Goal: Task Accomplishment & Management: Manage account settings

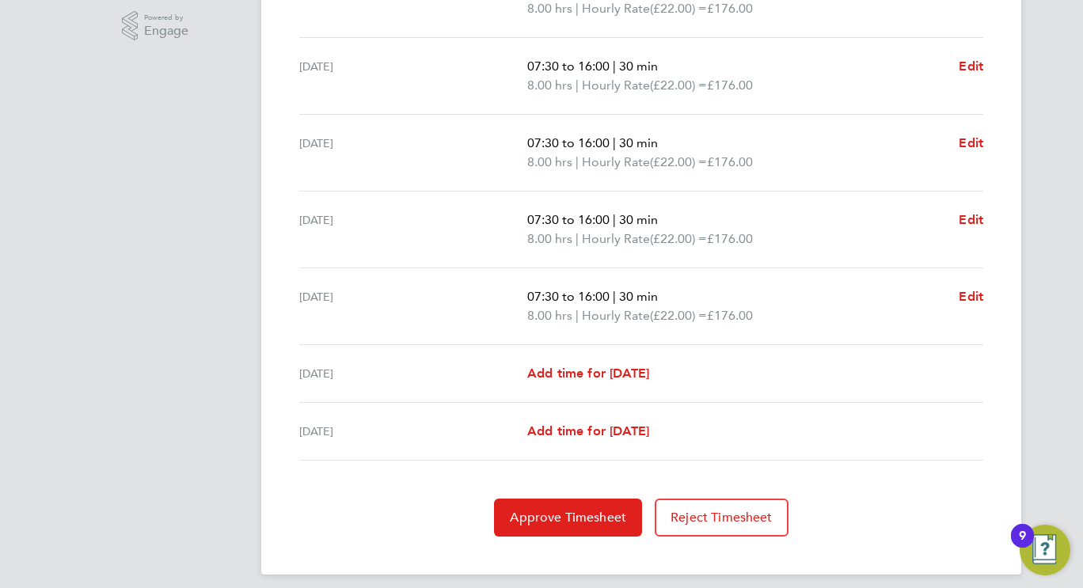
scroll to position [554, 0]
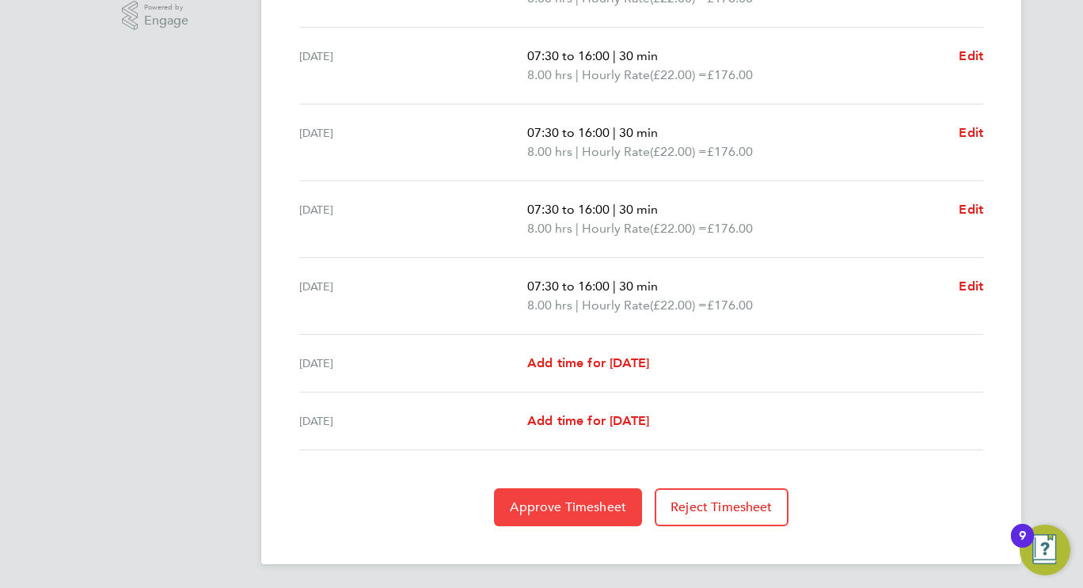
click at [615, 502] on span "Approve Timesheet" at bounding box center [568, 507] width 116 height 16
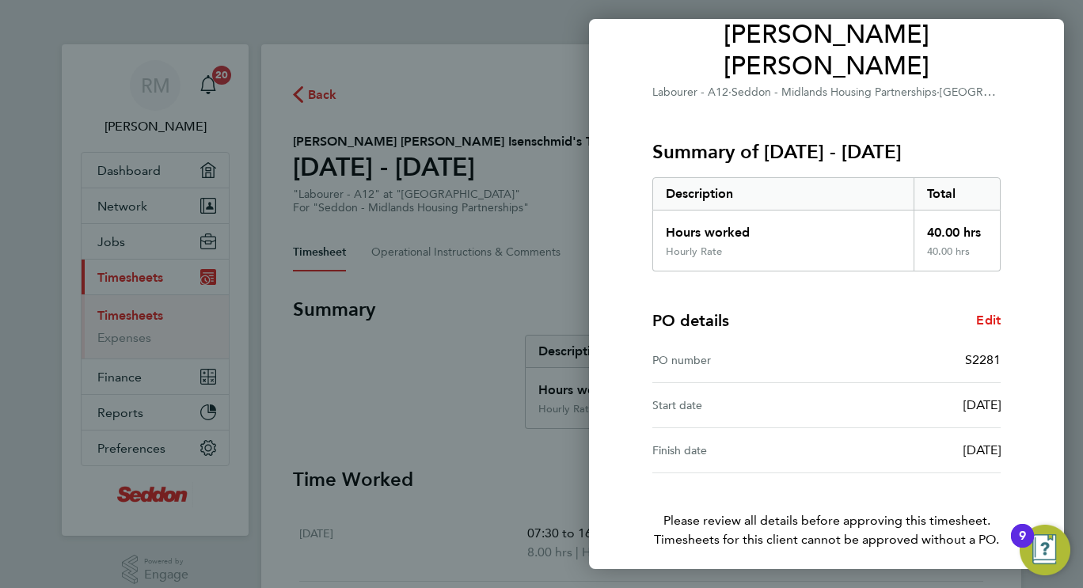
scroll to position [202, 0]
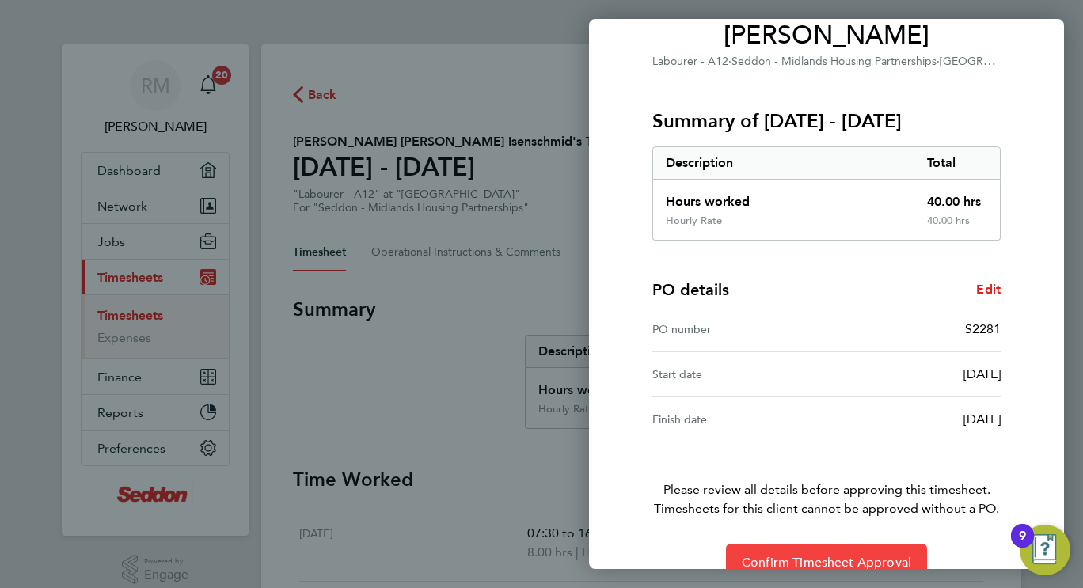
click at [844, 555] on span "Confirm Timesheet Approval" at bounding box center [826, 563] width 169 height 16
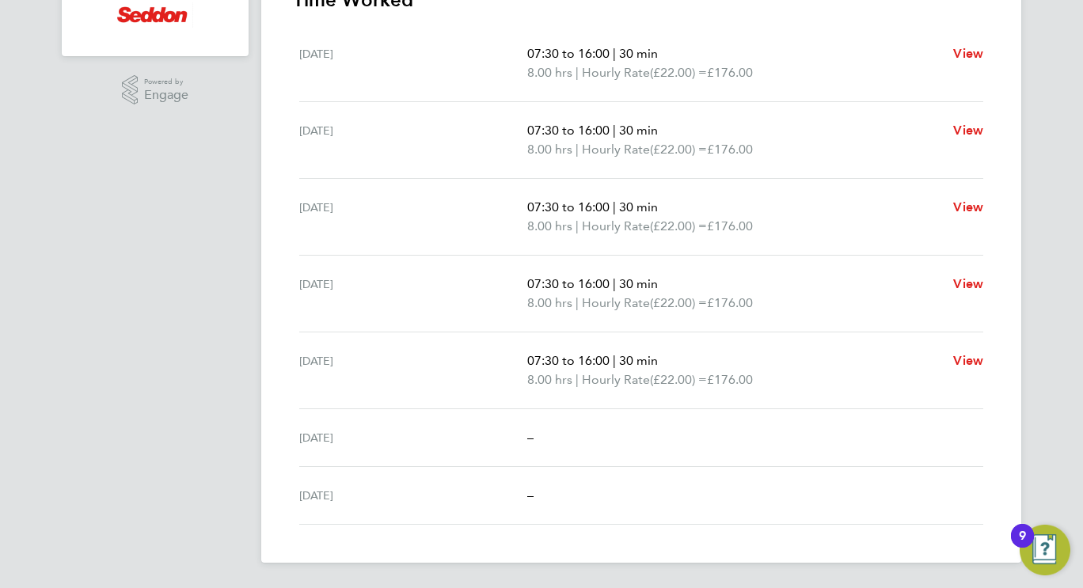
scroll to position [480, 0]
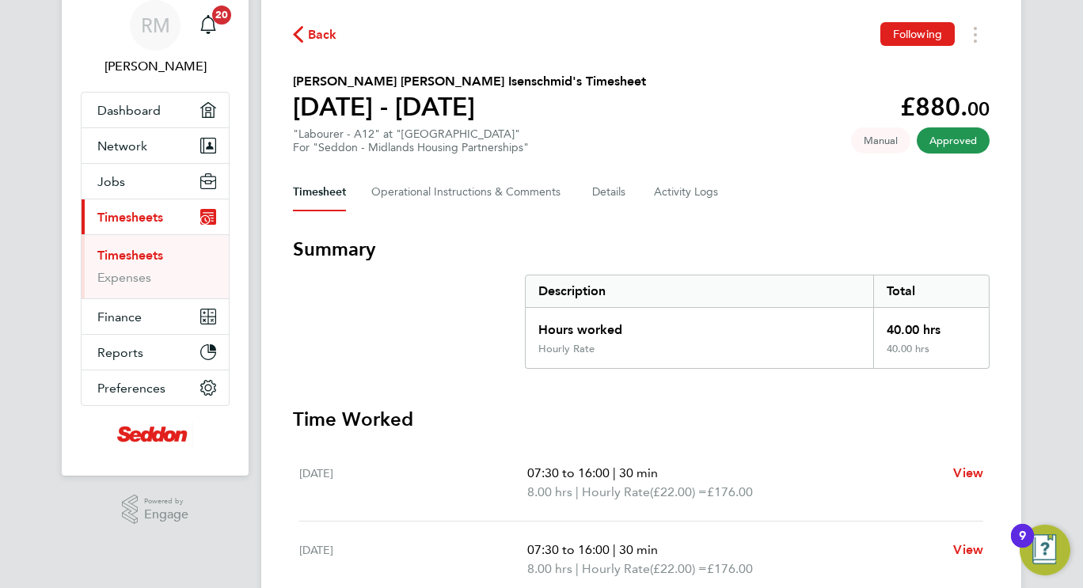
scroll to position [79, 0]
